Goal: Find contact information: Find contact information

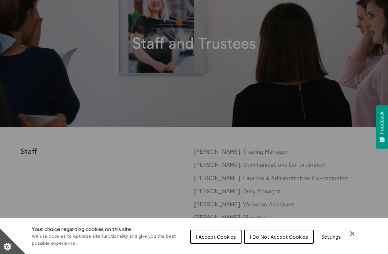
scroll to position [133, 0]
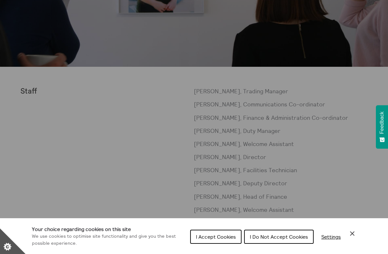
click at [284, 239] on button "I Do Not Accept Cookies" at bounding box center [279, 236] width 70 height 14
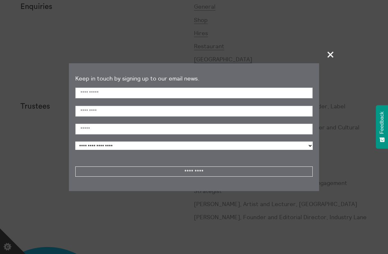
scroll to position [535, 0]
click at [330, 56] on span "+" at bounding box center [330, 54] width 19 height 19
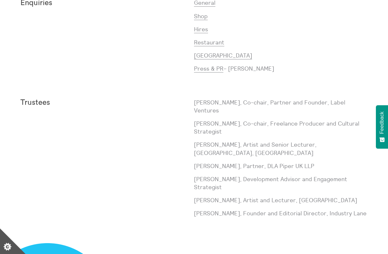
scroll to position [543, 0]
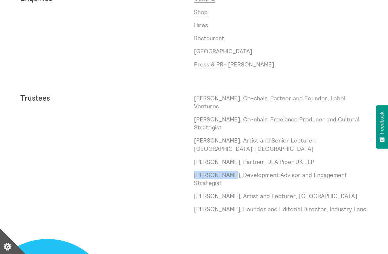
drag, startPoint x: 194, startPoint y: 164, endPoint x: 229, endPoint y: 164, distance: 35.1
click at [229, 171] on p "[PERSON_NAME], Development Advisor and Engagement Strategist" at bounding box center [280, 179] width 173 height 16
copy p "[PERSON_NAME]"
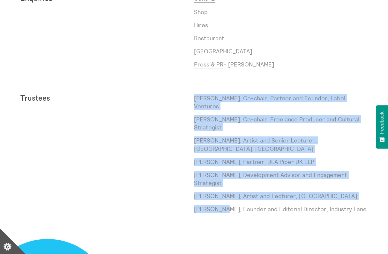
drag, startPoint x: 191, startPoint y: 189, endPoint x: 224, endPoint y: 189, distance: 32.2
click at [224, 189] on div "Trustees [PERSON_NAME], Co-chair, Partner and Founder, Label Ventures [PERSON_N…" at bounding box center [193, 156] width 347 height 124
click at [263, 136] on p "[PERSON_NAME], Artist and Senior Lecturer, [GEOGRAPHIC_DATA], [GEOGRAPHIC_DATA]" at bounding box center [280, 144] width 173 height 16
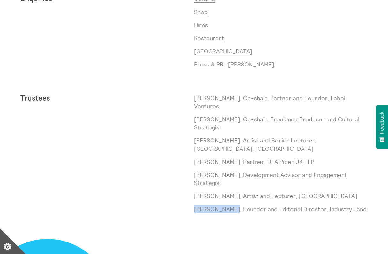
drag, startPoint x: 195, startPoint y: 189, endPoint x: 231, endPoint y: 190, distance: 36.1
click at [231, 205] on p "[PERSON_NAME], Founder and Editorial Director, Industry Lane" at bounding box center [280, 209] width 173 height 8
copy p "[PERSON_NAME]"
click at [322, 38] on p "Restaurant" at bounding box center [280, 38] width 173 height 8
